Goal: Information Seeking & Learning: Learn about a topic

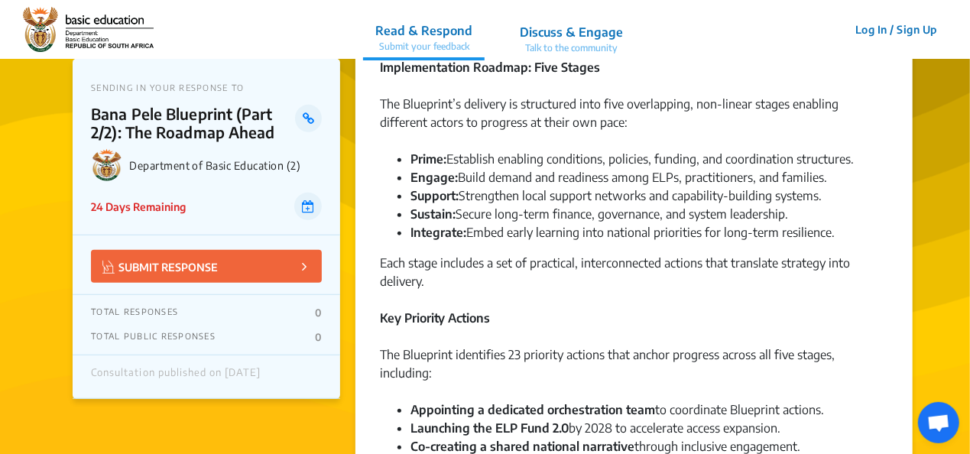
scroll to position [459, 0]
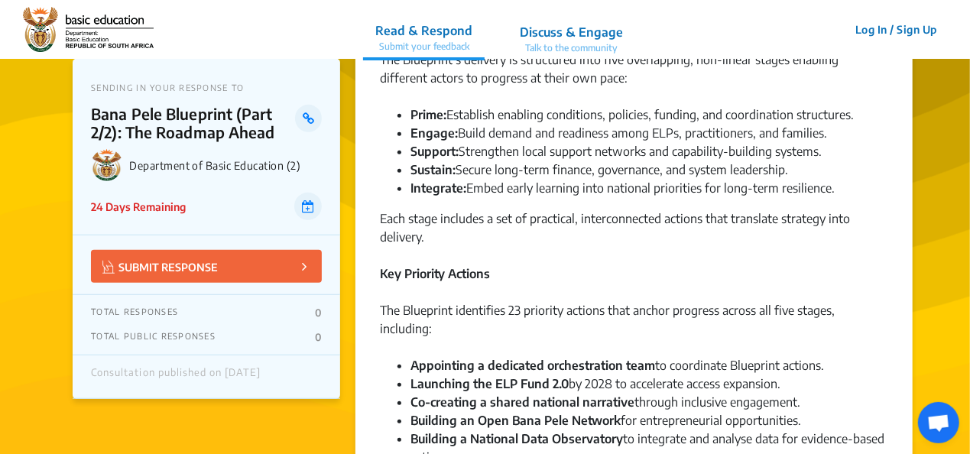
drag, startPoint x: 228, startPoint y: 248, endPoint x: 826, endPoint y: 297, distance: 599.8
click at [826, 301] on div "The Blueprint identifies 23 priority actions that anchor progress across all fi…" at bounding box center [634, 328] width 508 height 55
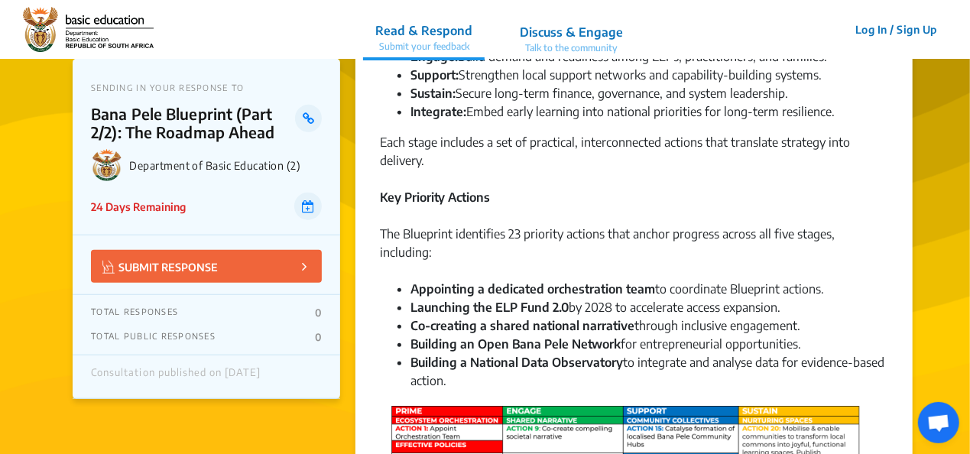
scroll to position [612, 0]
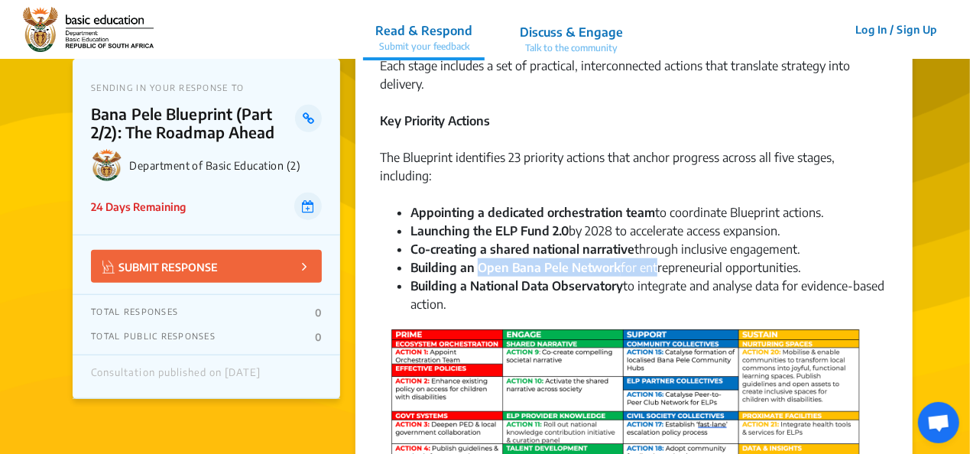
drag, startPoint x: 477, startPoint y: 249, endPoint x: 653, endPoint y: 258, distance: 176.0
click at [653, 258] on li "Building an Open Bana Pele Network for entrepreneurial opportunities." at bounding box center [650, 267] width 478 height 18
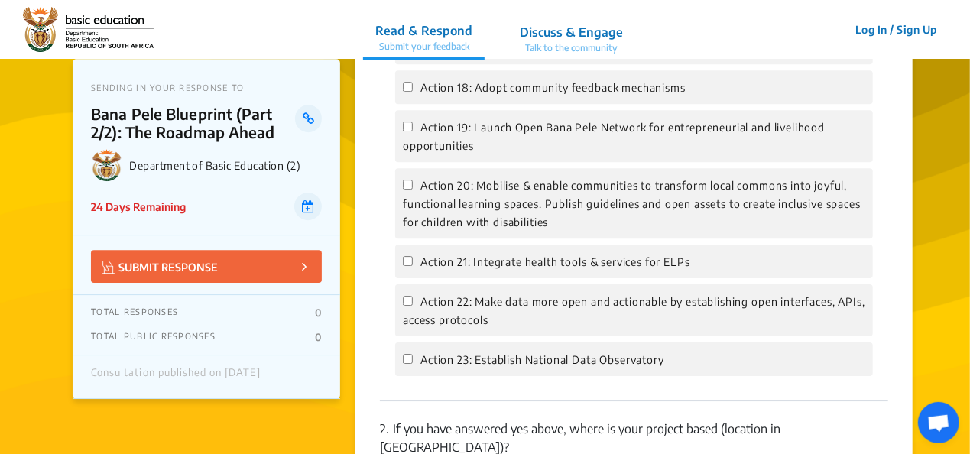
scroll to position [2294, 0]
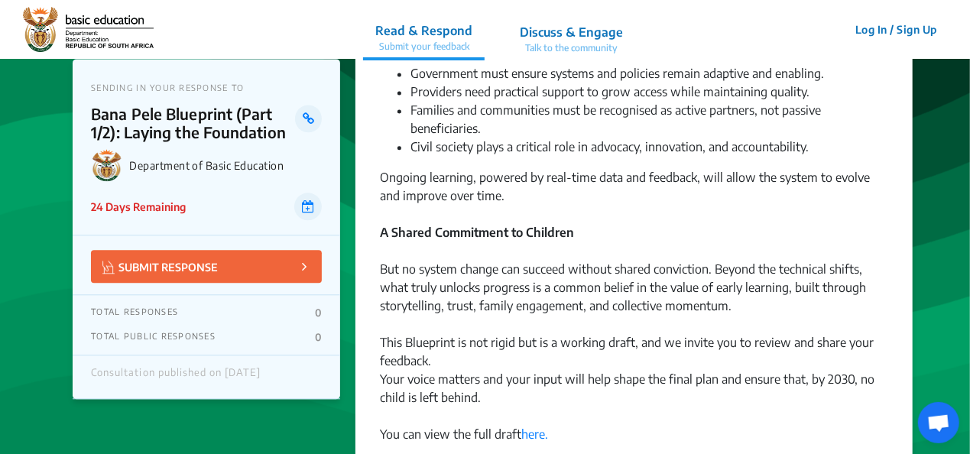
scroll to position [1758, 0]
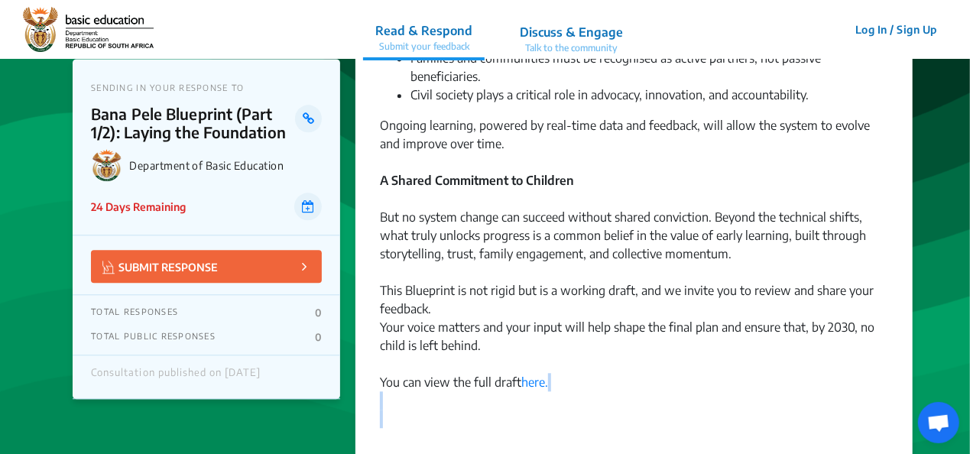
drag, startPoint x: 705, startPoint y: 243, endPoint x: 710, endPoint y: 391, distance: 147.6
click at [534, 375] on link "here." at bounding box center [534, 382] width 27 height 15
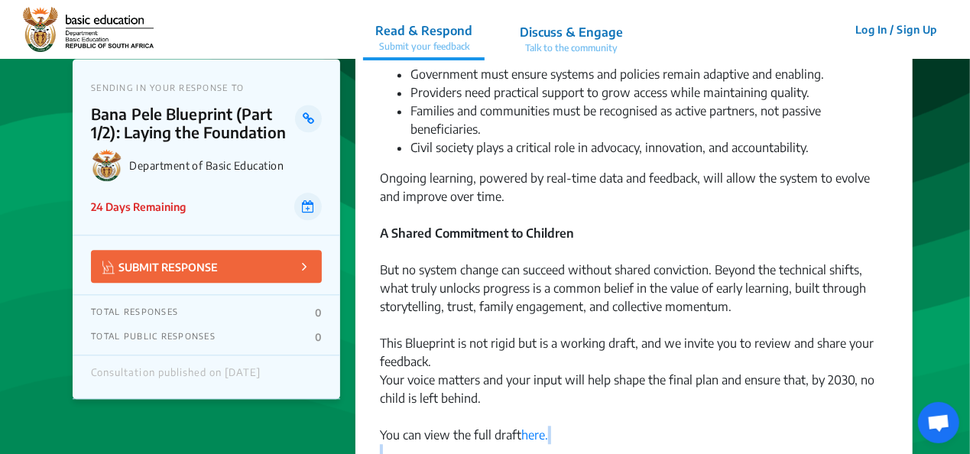
scroll to position [1650, 0]
